Goal: Find specific page/section: Find specific page/section

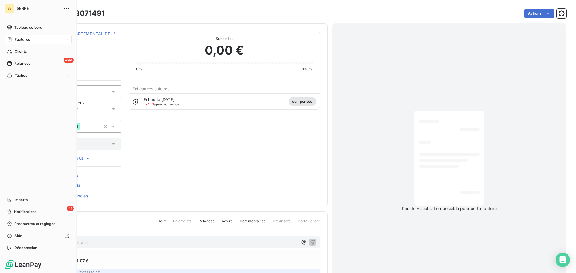
click at [23, 40] on span "Factures" at bounding box center [22, 39] width 15 height 5
click at [23, 51] on span "Factures" at bounding box center [21, 51] width 15 height 5
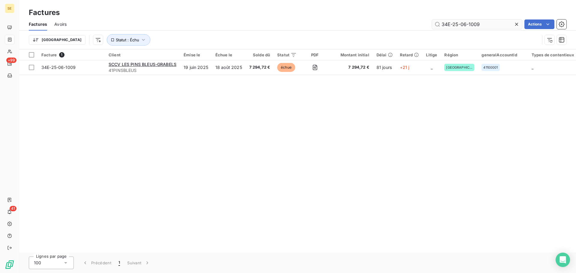
click at [484, 24] on input "34E-25-06-1009" at bounding box center [477, 24] width 90 height 10
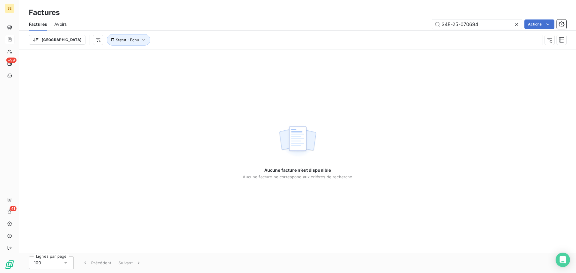
click at [297, 142] on img at bounding box center [297, 141] width 38 height 37
click at [466, 25] on input "34E-25-070694" at bounding box center [477, 24] width 90 height 10
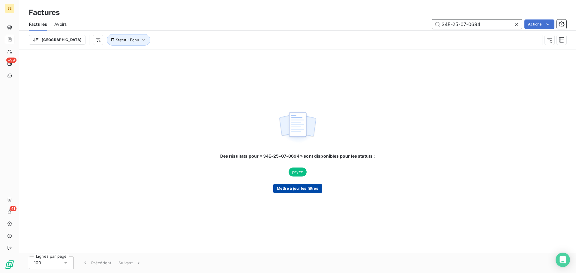
type input "34E-25-07-0694"
click at [302, 189] on button "Mettre à jour les filtres" at bounding box center [297, 189] width 49 height 10
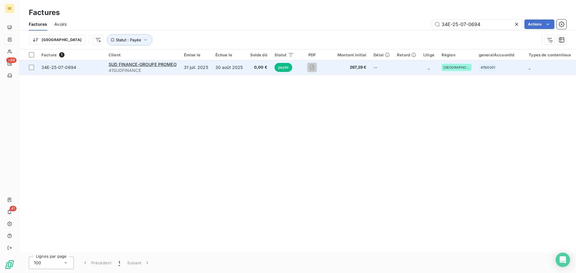
click at [64, 68] on span "34E-25-07-0694" at bounding box center [58, 67] width 35 height 5
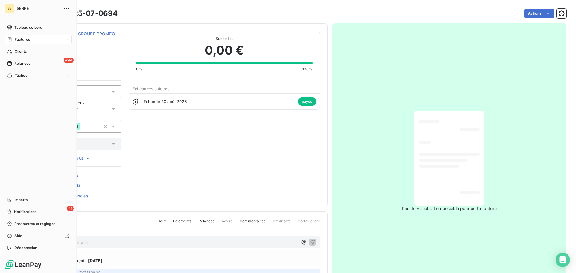
click at [19, 42] on span "Factures" at bounding box center [22, 39] width 15 height 5
click at [24, 41] on span "Factures" at bounding box center [22, 39] width 15 height 5
click at [67, 41] on icon at bounding box center [68, 40] width 4 height 4
click at [40, 51] on div "Factures" at bounding box center [42, 52] width 60 height 10
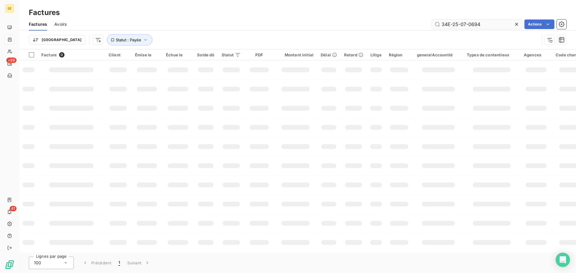
click at [492, 24] on input "34E-25-07-0694" at bounding box center [477, 24] width 90 height 10
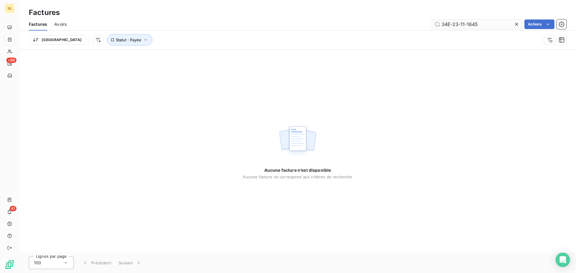
click at [453, 26] on input "34E-23-11-1645" at bounding box center [477, 24] width 90 height 10
click at [458, 25] on input "34E23-11-1645" at bounding box center [477, 24] width 90 height 10
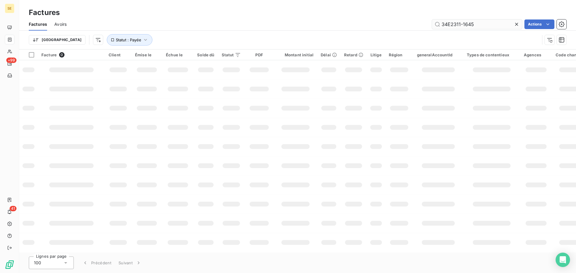
click at [463, 26] on input "34E2311-1645" at bounding box center [477, 24] width 90 height 10
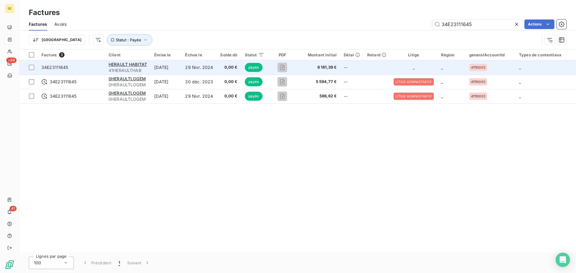
type input "34E23111645"
click at [67, 68] on span "34E23111645" at bounding box center [54, 67] width 27 height 5
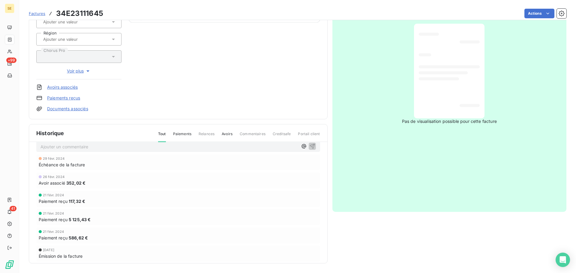
scroll to position [13, 0]
